Goal: Task Accomplishment & Management: Use online tool/utility

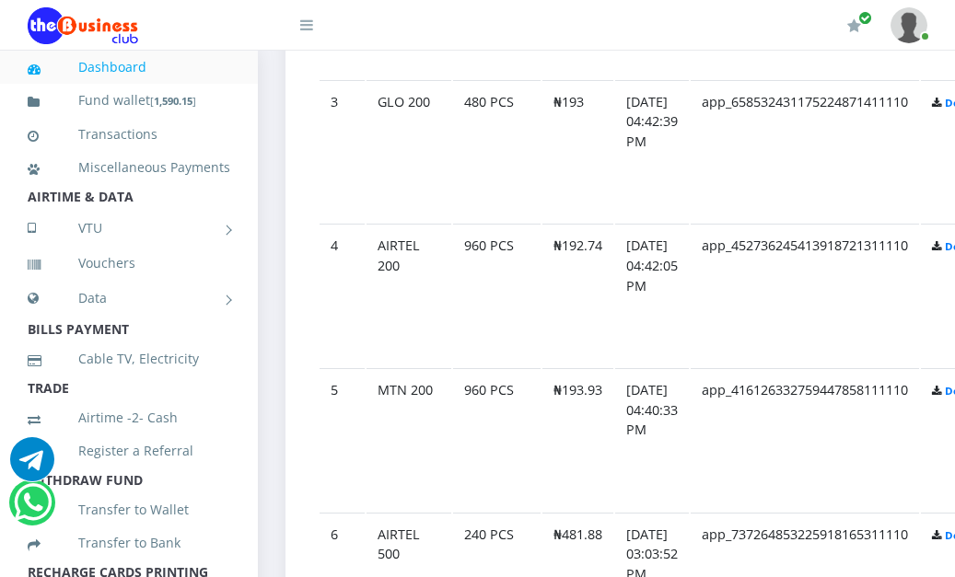
scroll to position [1377, 0]
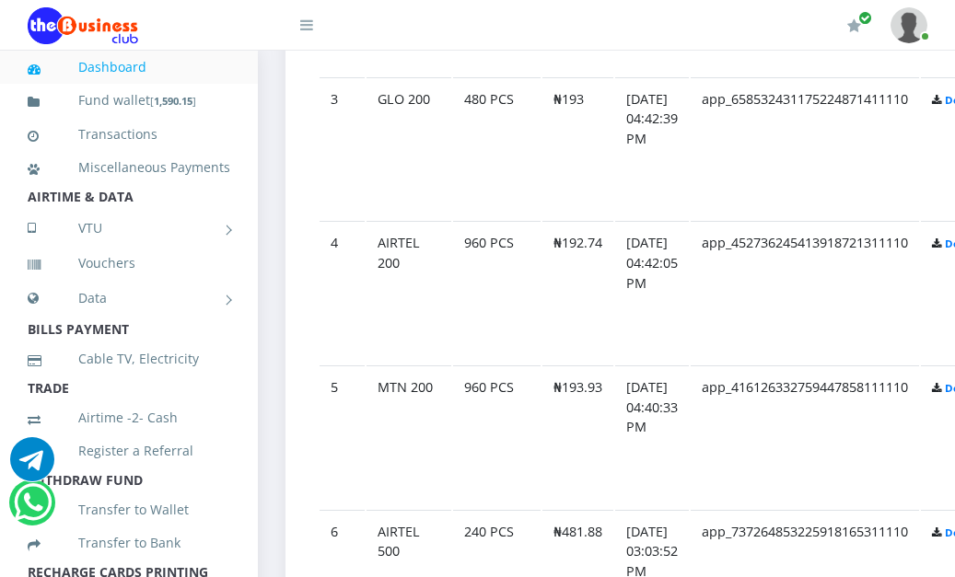
click at [919, 432] on td "app_416126332759447858111110" at bounding box center [805, 437] width 228 height 143
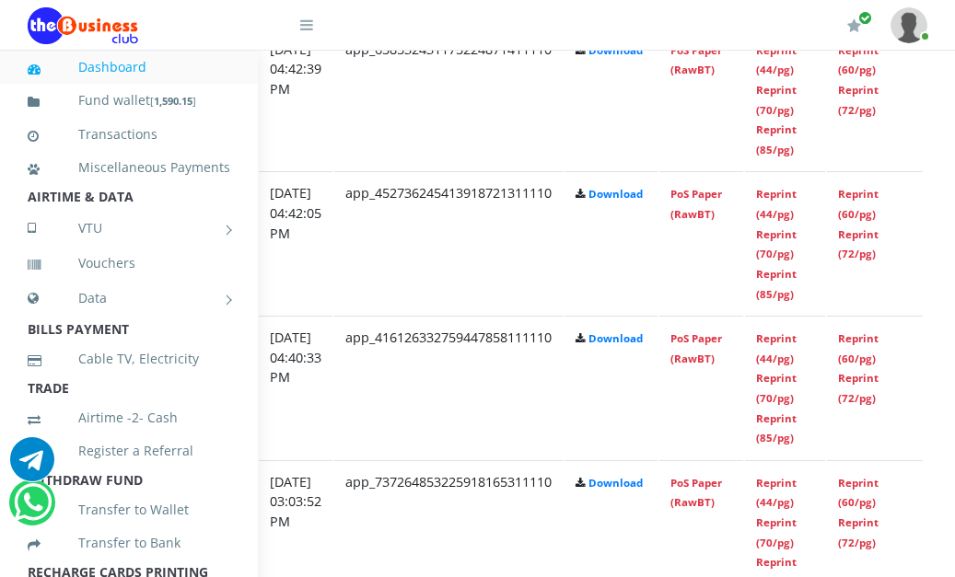
scroll to position [1425, 359]
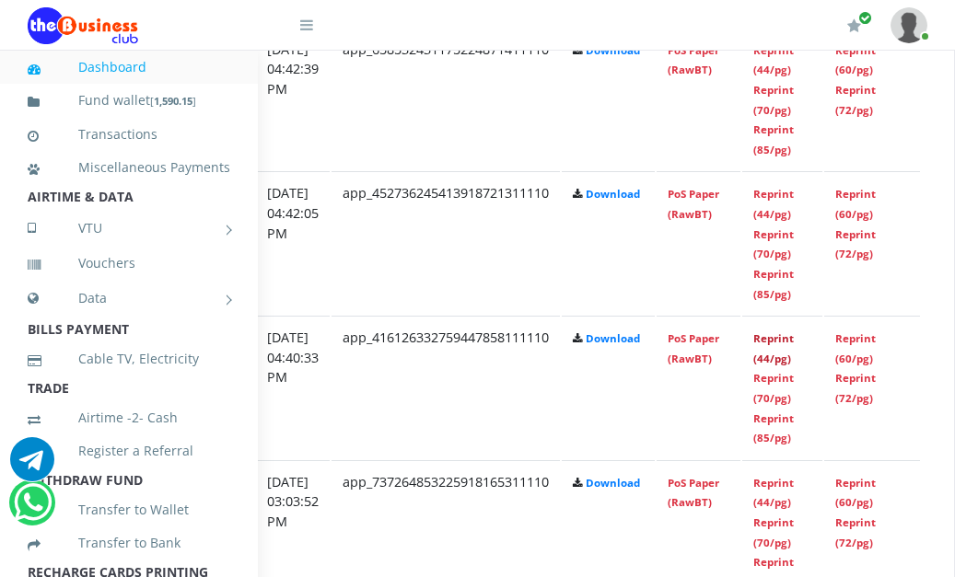
click at [793, 344] on link "Reprint (44/pg)" at bounding box center [773, 348] width 41 height 34
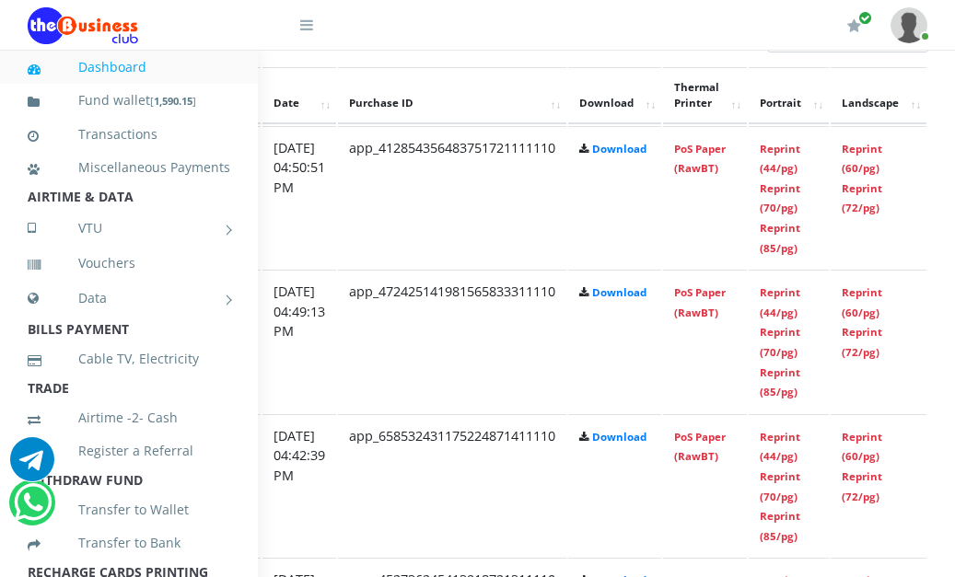
scroll to position [1039, 413]
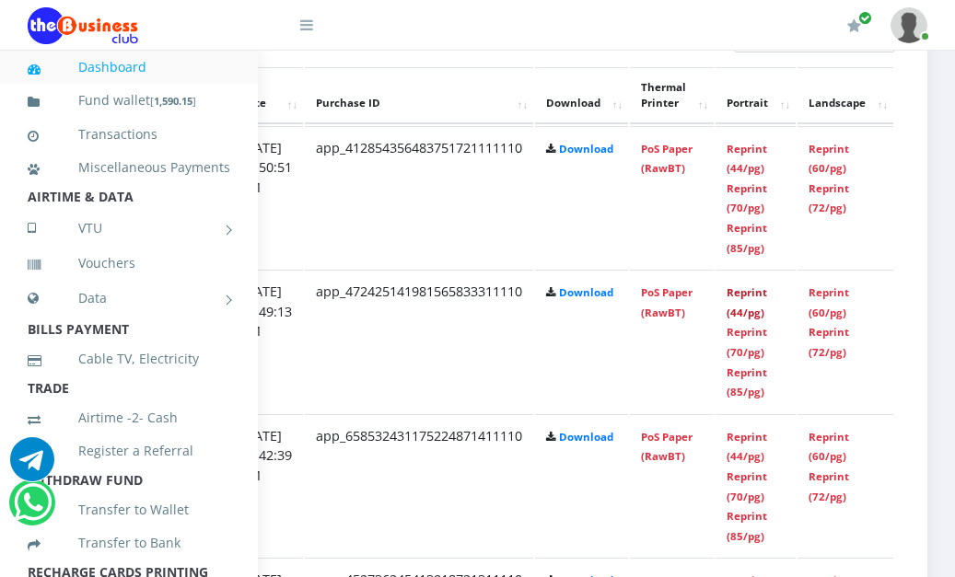
click at [749, 299] on link "Reprint (44/pg)" at bounding box center [746, 302] width 41 height 34
click at [746, 167] on link "Reprint (44/pg)" at bounding box center [746, 159] width 41 height 34
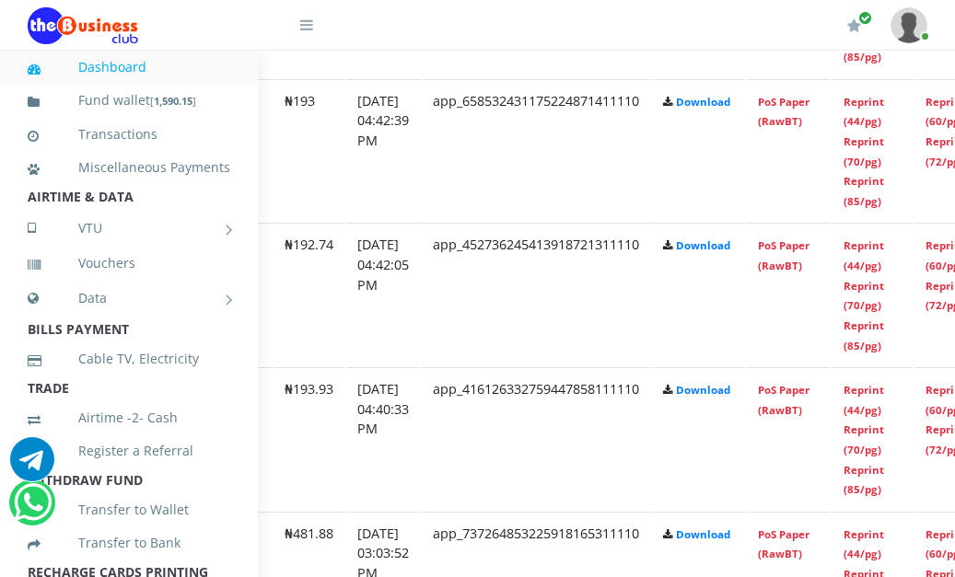
scroll to position [1374, 394]
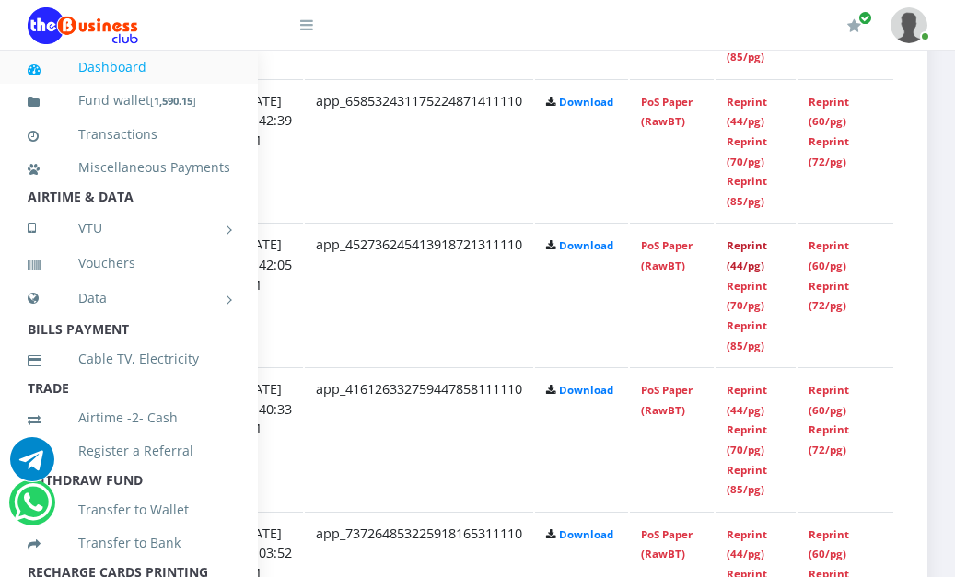
click at [767, 252] on link "Reprint (44/pg)" at bounding box center [746, 255] width 41 height 34
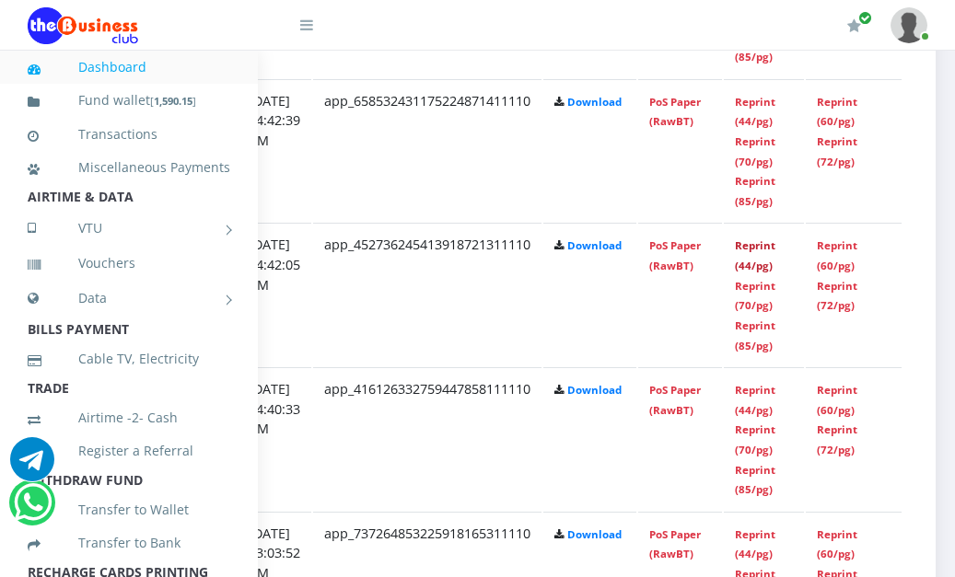
scroll to position [1374, 377]
click at [776, 255] on link "Reprint (44/pg)" at bounding box center [756, 255] width 41 height 34
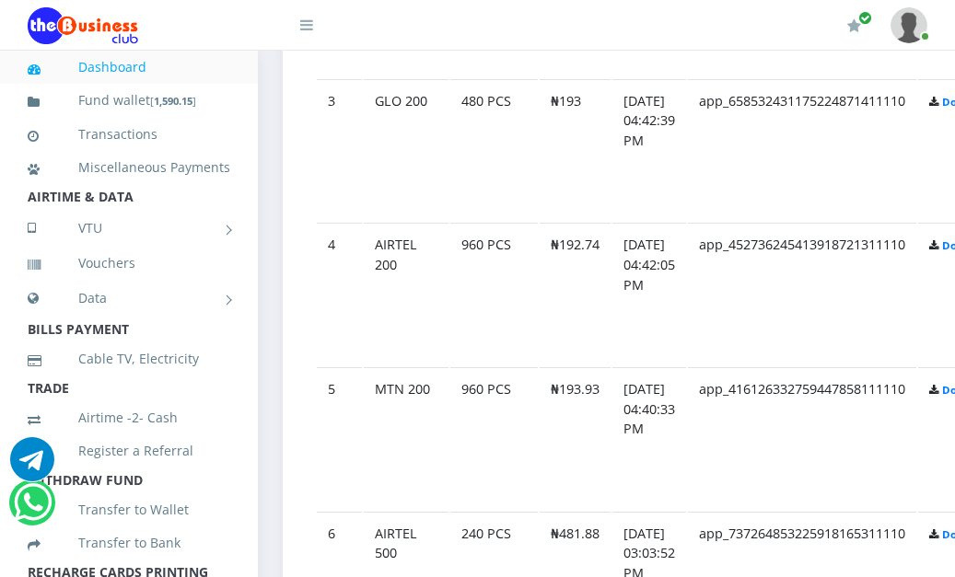
scroll to position [1374, 0]
click at [776, 276] on td "app_452736245413918721311110" at bounding box center [805, 294] width 228 height 143
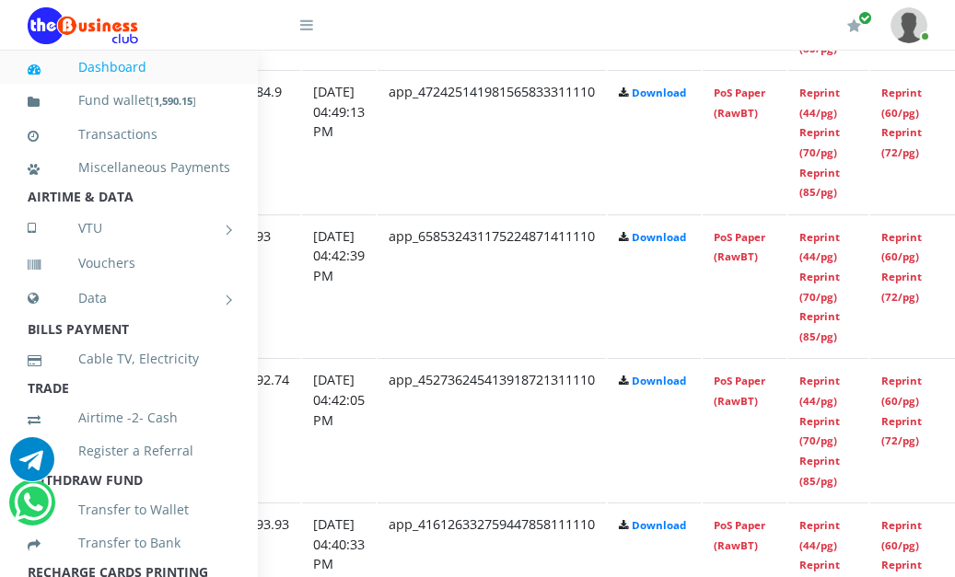
scroll to position [1238, 413]
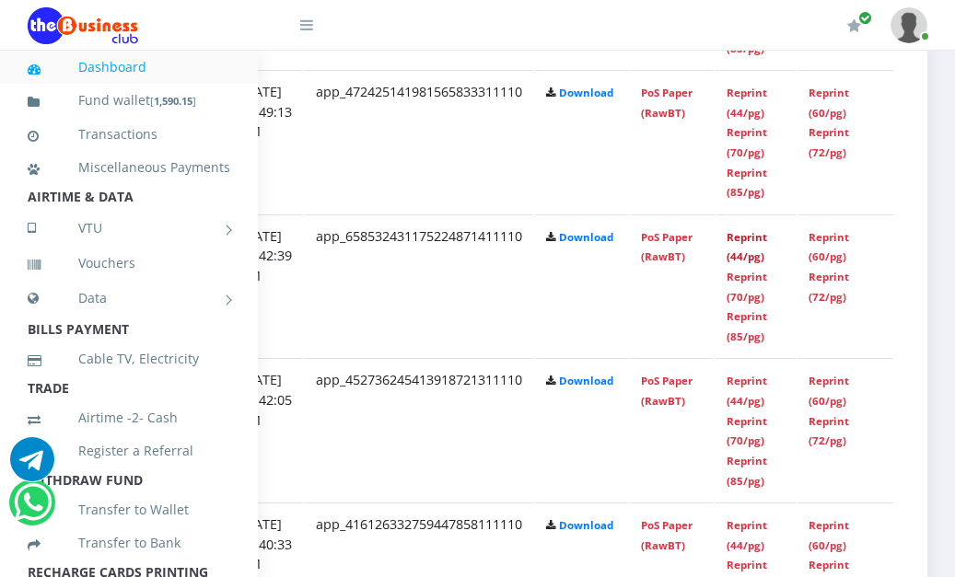
click at [742, 246] on link "Reprint (44/pg)" at bounding box center [746, 247] width 41 height 34
